Goal: Task Accomplishment & Management: Complete application form

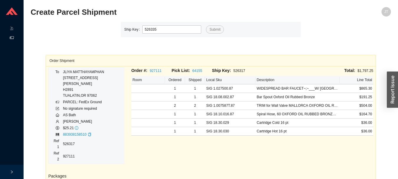
type input "526335"
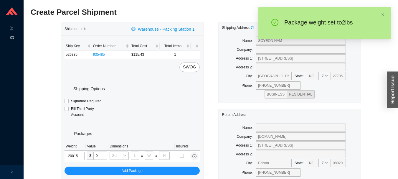
type input "2"
type input "8"
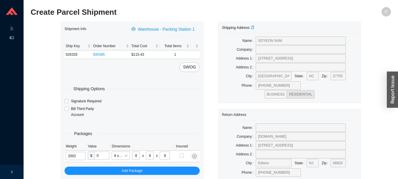
type input "2"
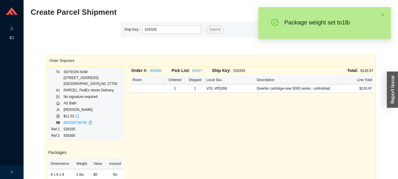
type input "526328"
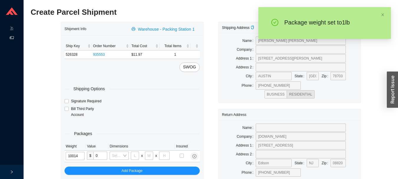
type input "1"
type input "5"
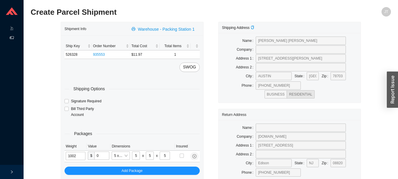
type input "1"
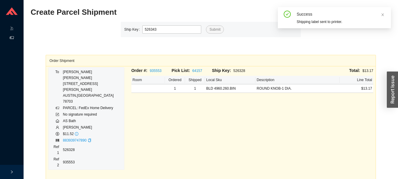
type input "526343"
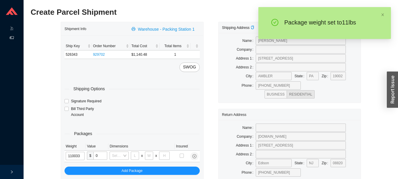
type input "11"
type input "24"
type input "14"
type input "4"
type input "11"
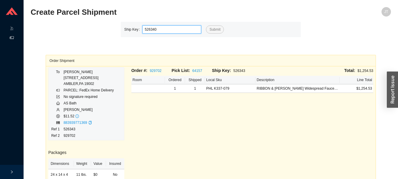
type input "526340"
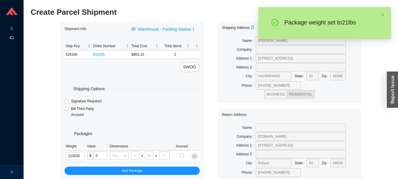
type input "21"
type input "30"
type input "15"
type input "21"
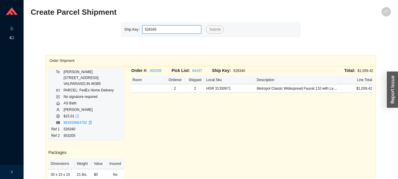
type input "526345"
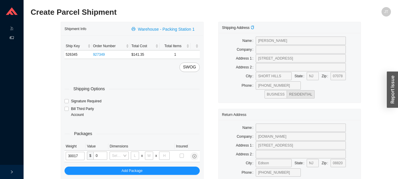
type input "3"
type input "8"
type input "36"
type input "3"
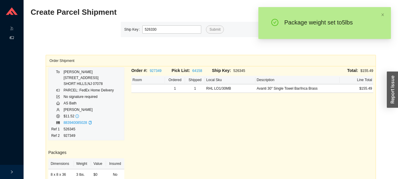
type input "526330"
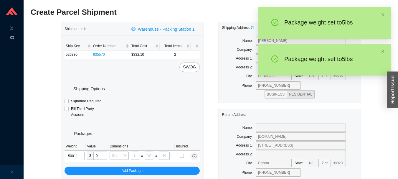
type input "5"
type input "14"
type input "7"
type input "5"
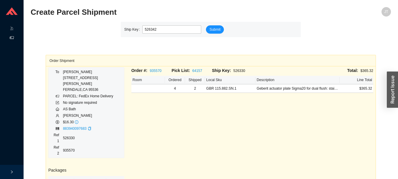
type input "526342"
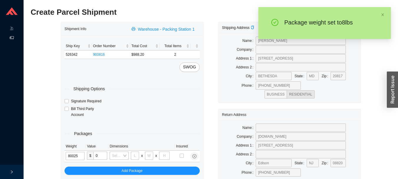
type input "8"
type input "28"
type input "16"
type input "7"
type input "8"
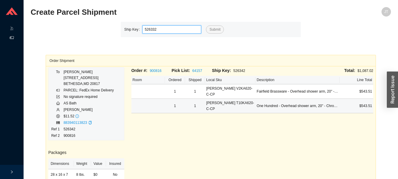
type input "526332"
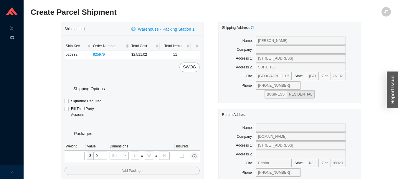
type input "23"
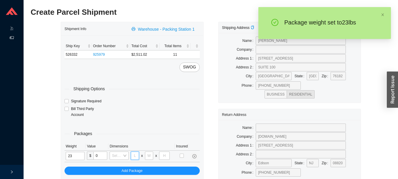
click at [136, 154] on input "tel" at bounding box center [135, 155] width 8 height 8
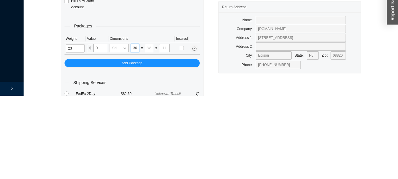
scroll to position [0, 0]
type input "36"
click at [149, 131] on input "tel" at bounding box center [149, 131] width 8 height 8
type input "13"
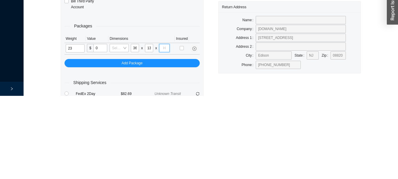
click at [163, 129] on input "tel" at bounding box center [164, 131] width 11 height 8
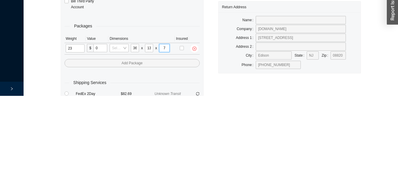
type input "7"
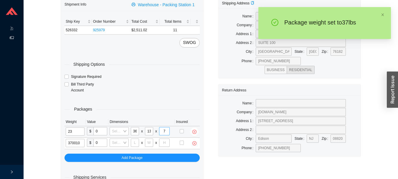
type input "37"
type input "30"
type input "24"
type input "12"
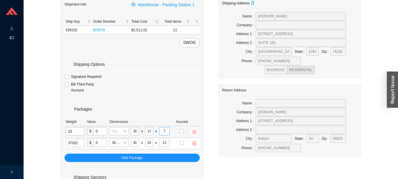
type input "37"
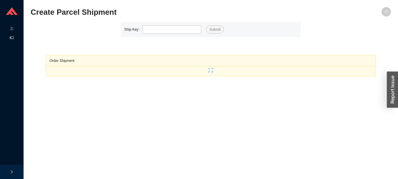
scroll to position [8, 0]
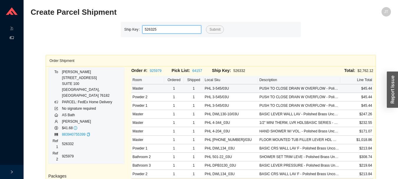
type input "526325"
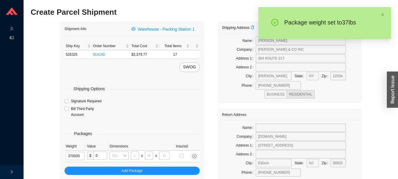
type input "37"
type input "30"
type input "15"
type input "37"
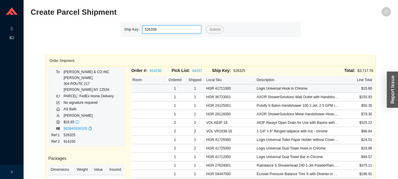
type input "526338"
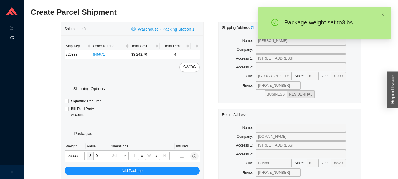
type input "3"
type input "24"
type input "14"
type input "4"
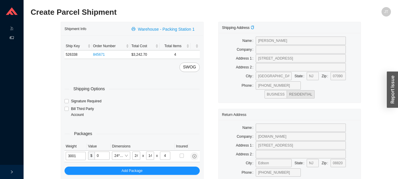
type input "3"
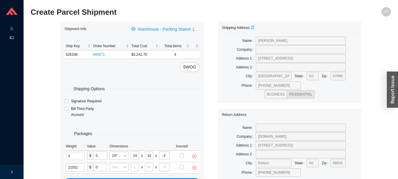
type input "21"
